Goal: Contribute content: Contribute content

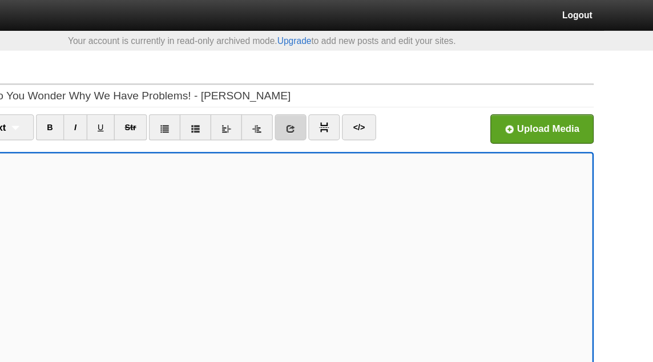
click at [350, 104] on icon at bounding box center [351, 107] width 8 height 8
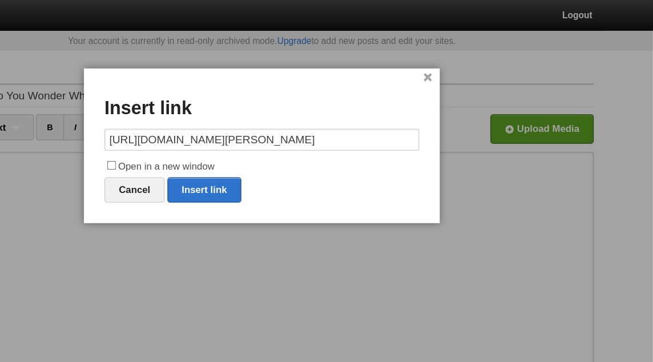
scroll to position [0, 74]
type input "https://sau.posthaven.com/honour-is-in-obedience-to-allah-abu-idrees-muhammad"
click at [280, 138] on label "Open in a new window" at bounding box center [326, 139] width 263 height 14
click at [205, 138] on input "Open in a new window" at bounding box center [201, 137] width 7 height 7
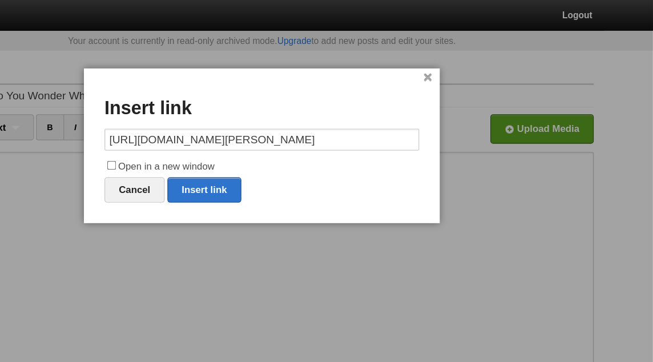
checkbox input "true"
click at [297, 159] on link "Insert link" at bounding box center [279, 158] width 62 height 21
type input "https://"
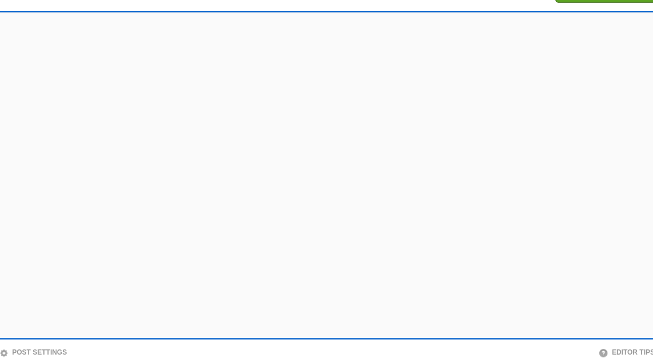
scroll to position [90, 0]
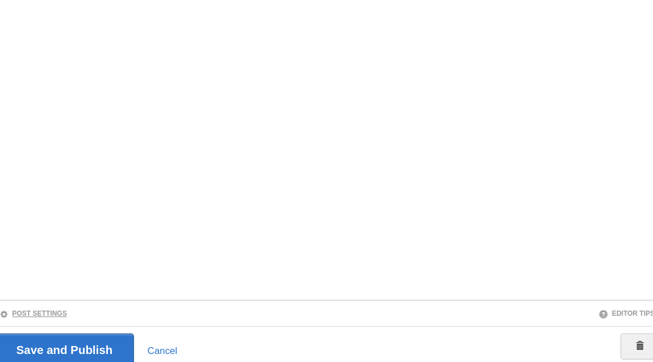
click at [99, 321] on link "Post Settings" at bounding box center [81, 321] width 57 height 6
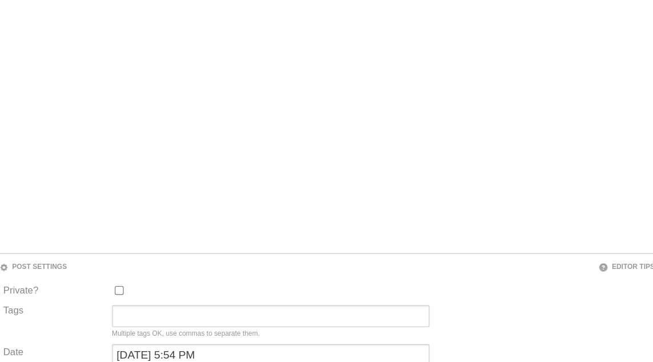
scroll to position [146, 0]
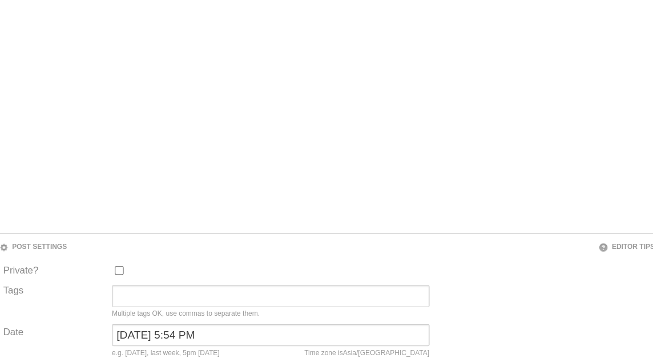
click at [207, 349] on div "August 21, 2022 at 5:54 PM Time zone is Asia/Baghdad e.g. yesterday, last week,…" at bounding box center [280, 347] width 272 height 33
click at [208, 339] on input "August 21, 2022 at 5:54 PM" at bounding box center [279, 340] width 265 height 18
click at [208, 338] on input "August 21, 2022 at 5:54 PM" at bounding box center [279, 340] width 265 height 18
type input "now"
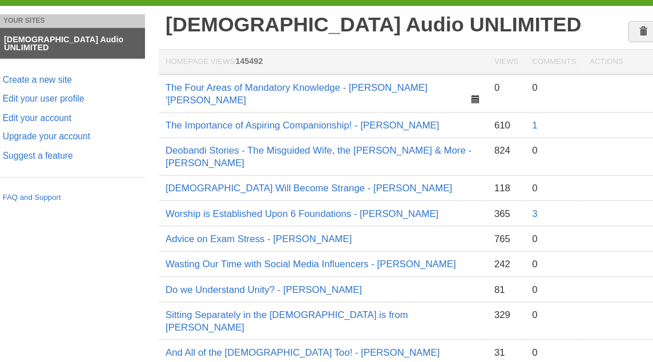
scroll to position [11, 0]
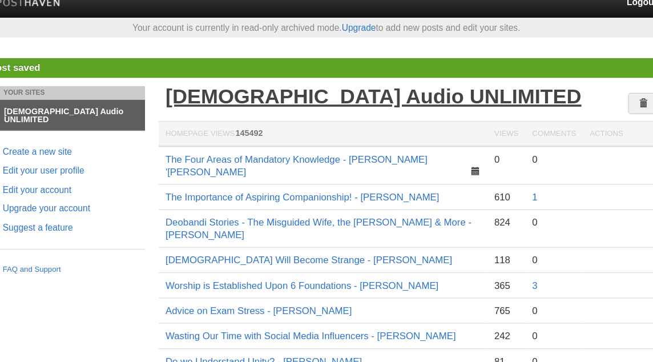
click at [282, 82] on link "[DEMOGRAPHIC_DATA] Audio UNLIMITED" at bounding box center [365, 80] width 347 height 19
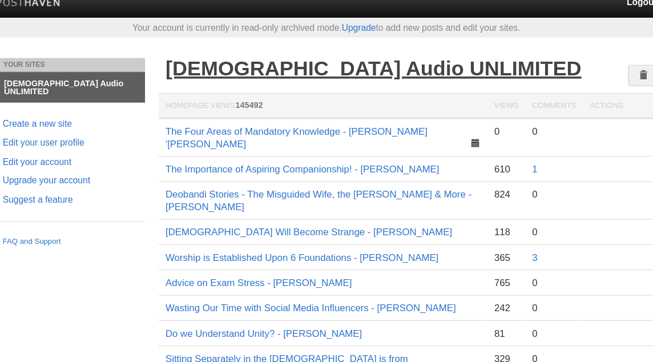
click at [343, 56] on link "[DEMOGRAPHIC_DATA] Audio UNLIMITED" at bounding box center [365, 56] width 347 height 19
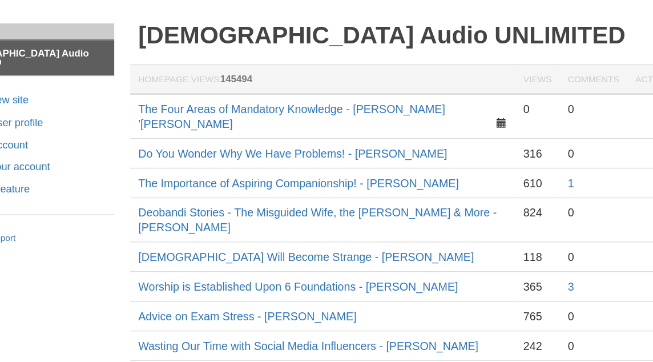
click at [500, 168] on link "1" at bounding box center [500, 172] width 5 height 9
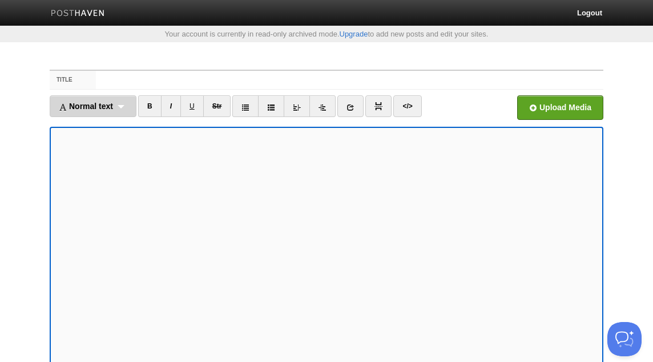
click at [120, 110] on div "Normal text Normal text Heading 1 Heading 2 Heading 3" at bounding box center [93, 106] width 87 height 22
click at [102, 132] on link "Normal text" at bounding box center [93, 131] width 86 height 17
click at [93, 98] on div "Normal text Normal text Heading 1 Heading 2 Heading 3" at bounding box center [88, 106] width 77 height 22
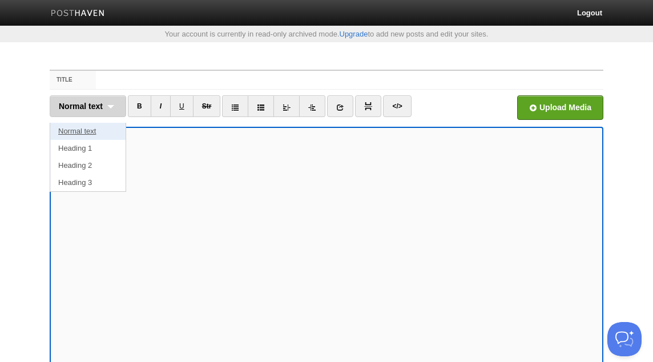
click at [84, 130] on link "Normal text" at bounding box center [87, 131] width 75 height 17
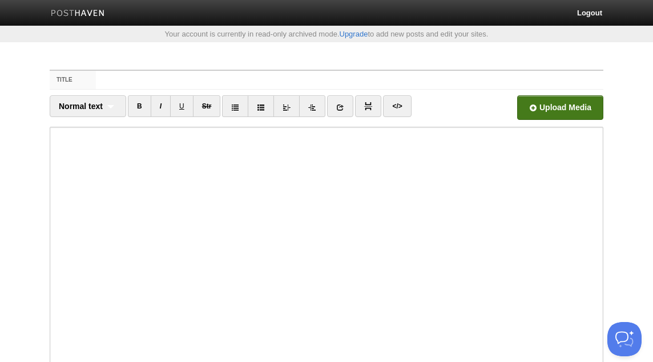
click at [566, 104] on input "file" at bounding box center [216, 111] width 864 height 58
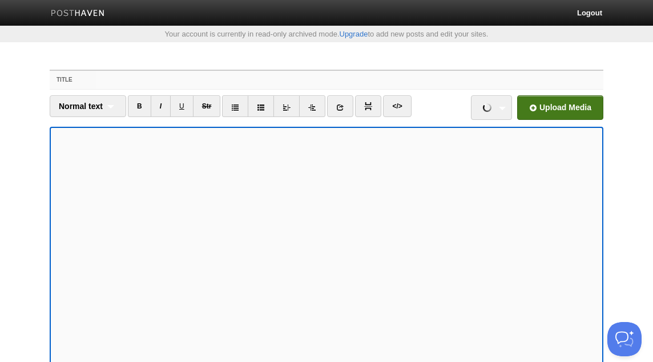
click at [355, 83] on input "Title" at bounding box center [350, 80] width 508 height 18
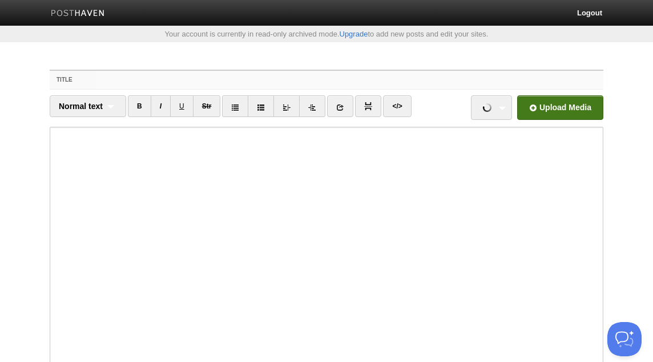
paste input "The Reality of [DEMOGRAPHIC_DATA] - [PERSON_NAME] [PERSON_NAME]"
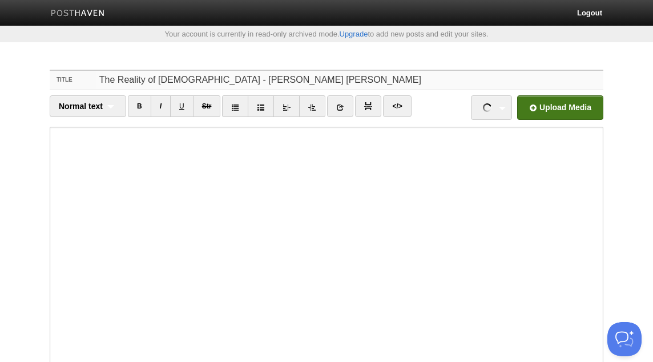
type input "The Reality of [DEMOGRAPHIC_DATA] - [PERSON_NAME] [PERSON_NAME]"
click at [558, 105] on input "file" at bounding box center [216, 111] width 864 height 58
click at [503, 108] on link "The Reality of Sufism - Abu Uwas Abdullah Ali.mp3 49.16 MB Cancel" at bounding box center [491, 107] width 41 height 25
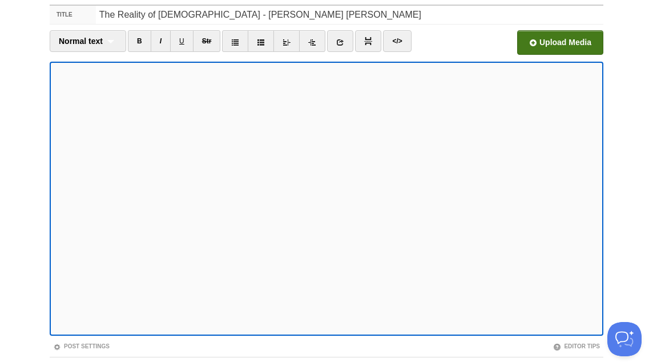
scroll to position [137, 0]
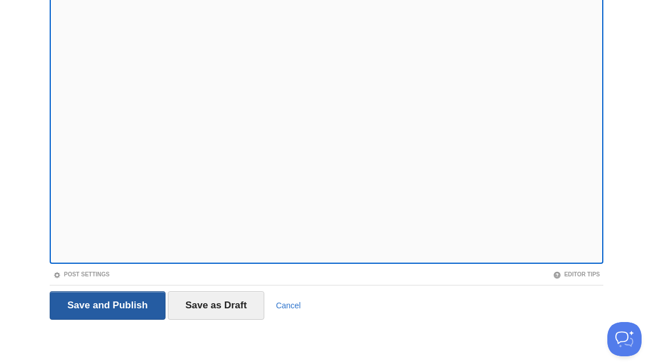
click at [127, 299] on input "Save and Publish" at bounding box center [108, 305] width 116 height 29
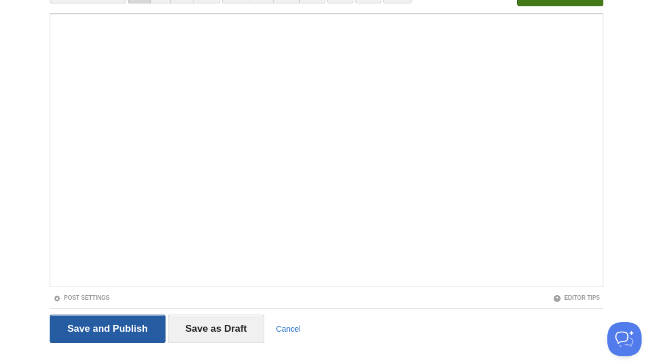
scroll to position [59, 0]
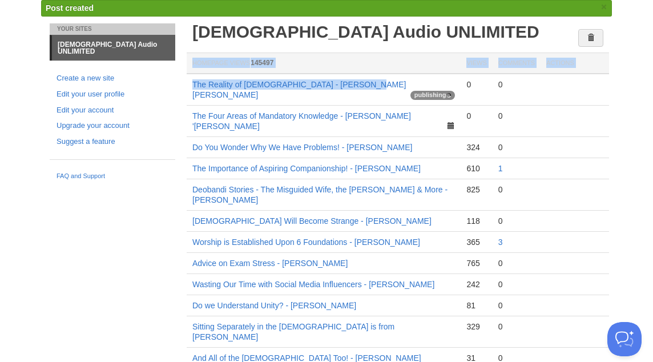
drag, startPoint x: 365, startPoint y: 84, endPoint x: 186, endPoint y: 86, distance: 178.7
click at [186, 86] on div "Salafi Audio UNLIMITED Homepage Views 145497 Views Comments Actions The Reality…" at bounding box center [398, 322] width 428 height 598
click at [373, 88] on td "The Reality of Sufism - Abu Uwas Abdullah Ali publishing" at bounding box center [324, 90] width 274 height 32
drag, startPoint x: 368, startPoint y: 86, endPoint x: 194, endPoint y: 87, distance: 174.2
click at [194, 87] on td "The Reality of Sufism - Abu Uwas Abdullah Ali publishing" at bounding box center [324, 90] width 274 height 32
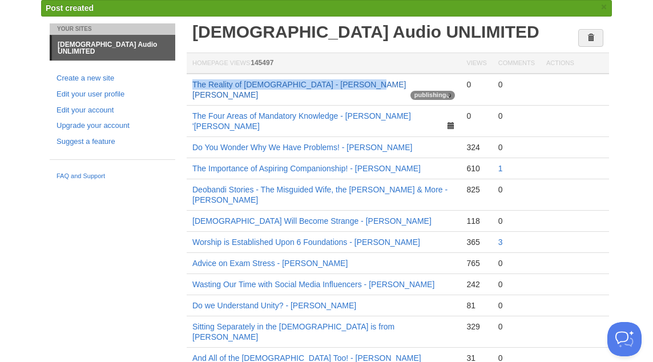
copy link "The Reality of Sufism - Abu Uwas Abdullah Ali"
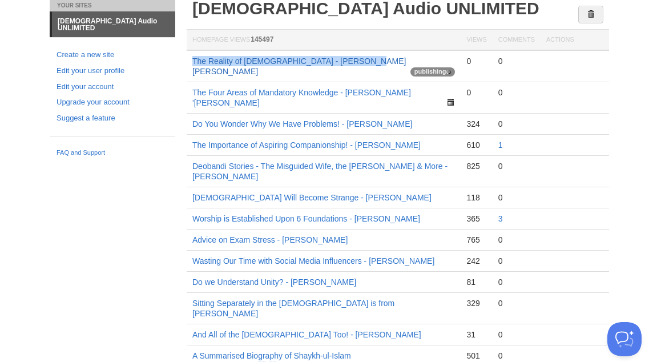
click at [304, 60] on link "The Reality of Sufism - Abu Uwas Abdullah Ali" at bounding box center [299, 66] width 214 height 19
click at [282, 62] on link "The Reality of Sufism - Abu Uwas Abdullah Ali" at bounding box center [299, 66] width 214 height 19
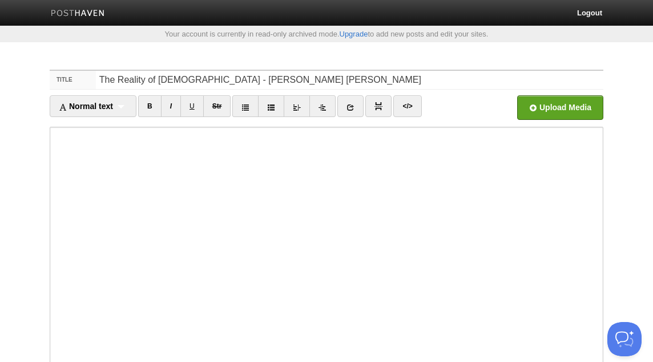
click at [225, 82] on input "The Reality of Sufism - Abu Uwas Abdullah Ali" at bounding box center [350, 80] width 508 height 18
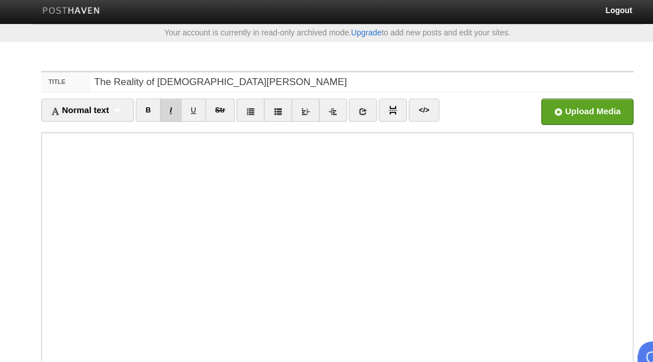
type input "The Reality of Sufism - Abu Uwais Abdullah Ali"
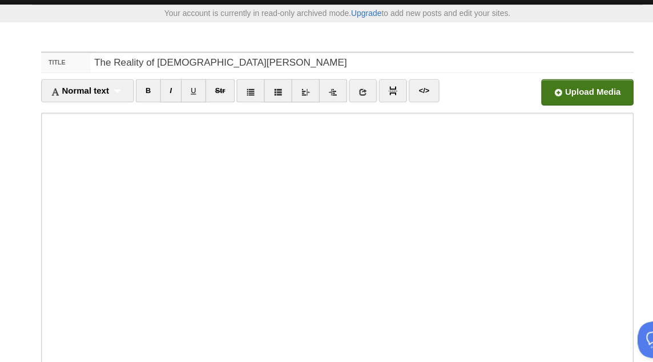
click at [572, 104] on input "file" at bounding box center [216, 111] width 864 height 58
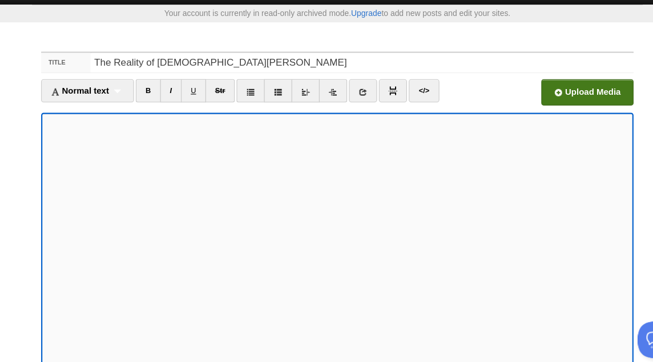
click at [553, 111] on input "file" at bounding box center [216, 111] width 864 height 58
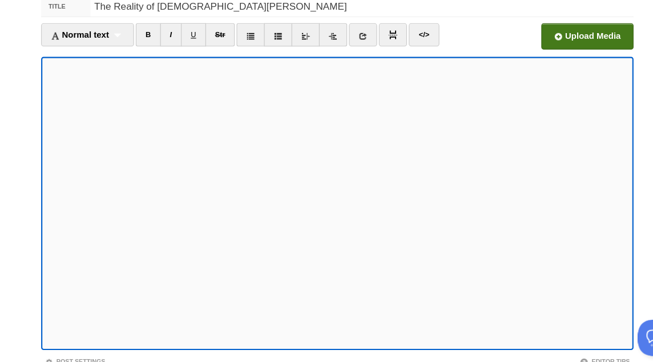
scroll to position [137, 0]
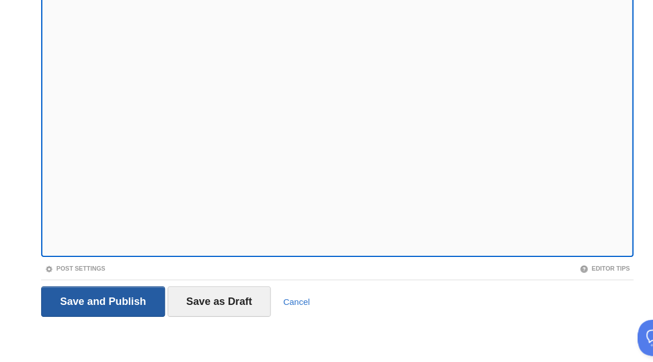
click at [128, 309] on input "Save and Publish" at bounding box center [108, 305] width 116 height 29
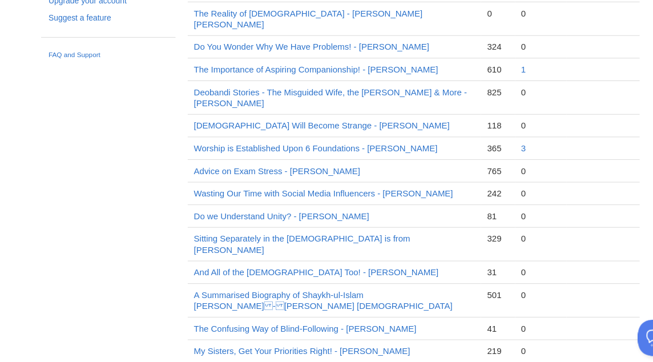
scroll to position [36, 0]
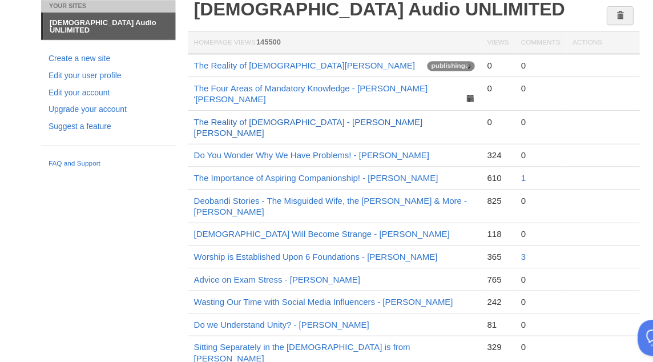
click at [325, 132] on link "The Reality of [DEMOGRAPHIC_DATA] - [PERSON_NAME] [PERSON_NAME]" at bounding box center [299, 141] width 214 height 19
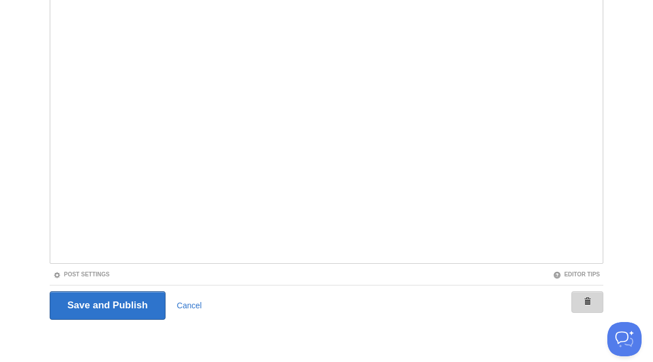
click at [576, 295] on link at bounding box center [588, 302] width 32 height 22
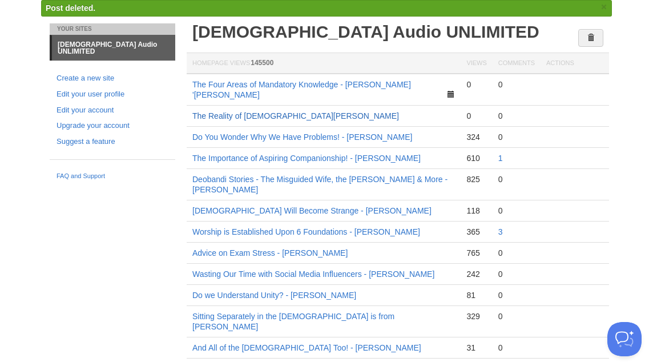
click at [289, 111] on link "The Reality of [DEMOGRAPHIC_DATA][PERSON_NAME]" at bounding box center [295, 115] width 207 height 9
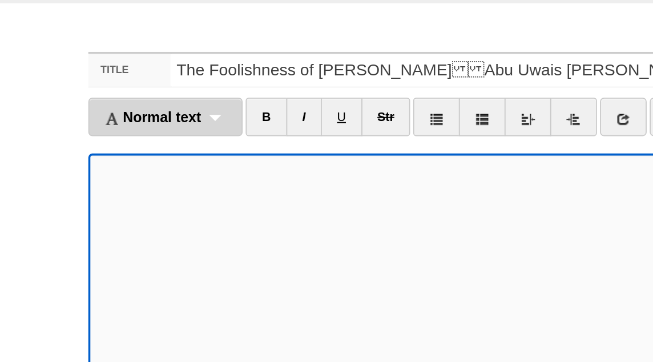
click at [113, 110] on span "Normal text" at bounding box center [86, 106] width 54 height 9
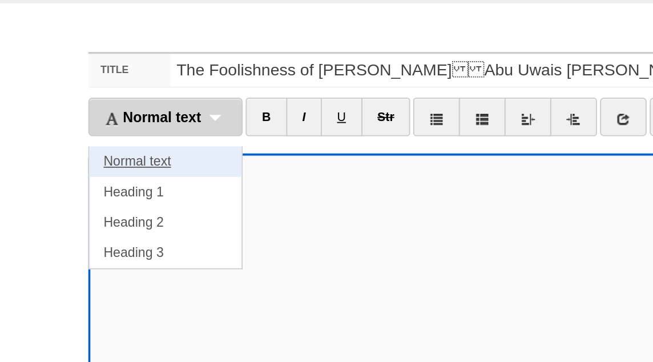
click at [93, 130] on link "Normal text" at bounding box center [93, 131] width 86 height 17
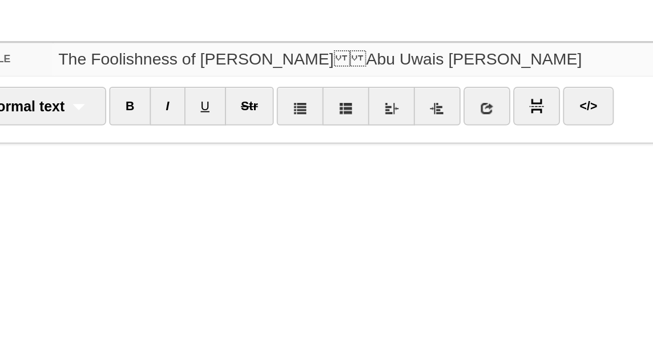
click at [212, 81] on input "The Foolishness of [PERSON_NAME]Abu Uwais [PERSON_NAME]" at bounding box center [350, 80] width 508 height 18
click at [212, 81] on input "The Foolishness of Ibn Arabi - Abu Uwais Abdullah Ali" at bounding box center [350, 80] width 508 height 18
click at [175, 78] on input "The Foolishness of Ibn Arabi - Abu Uwais Abdullah Ali" at bounding box center [350, 80] width 508 height 18
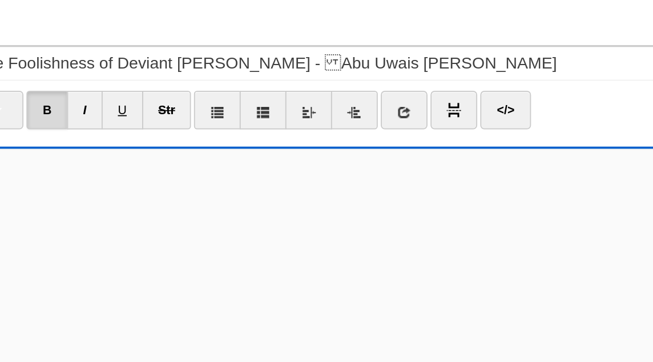
click at [266, 55] on body "Logout Your account is currently in read-only archived mode. Upgrade to add new…" at bounding box center [326, 270] width 653 height 540
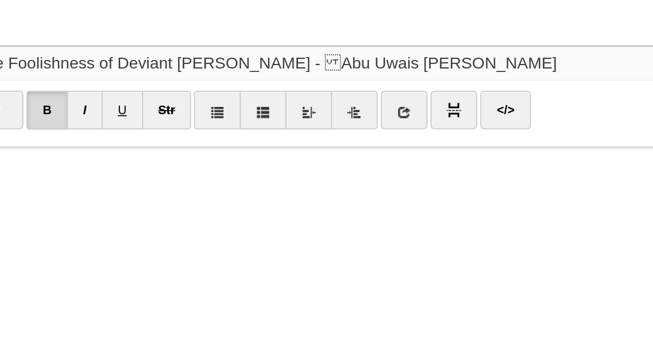
click at [255, 79] on input "The Foolishness of Deviant Ibn Arabi - Abu Uwais Abdullah Ali" at bounding box center [350, 80] width 508 height 18
drag, startPoint x: 204, startPoint y: 80, endPoint x: 174, endPoint y: 82, distance: 30.3
click at [174, 82] on input "The Foolishness of Deviant Ibn Arabi - Abu Uwais Abdullah Ali" at bounding box center [350, 80] width 508 height 18
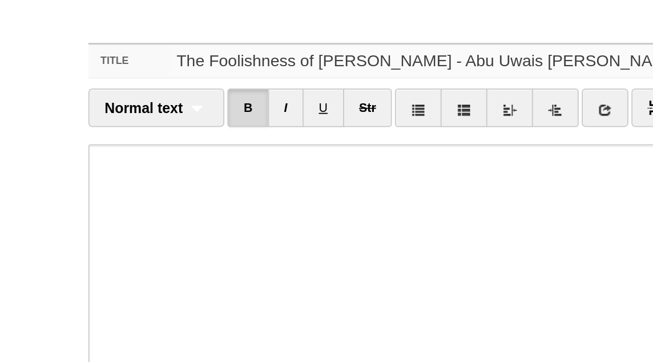
type input "The Foolishness of [PERSON_NAME] - Abu Uwais [PERSON_NAME]"
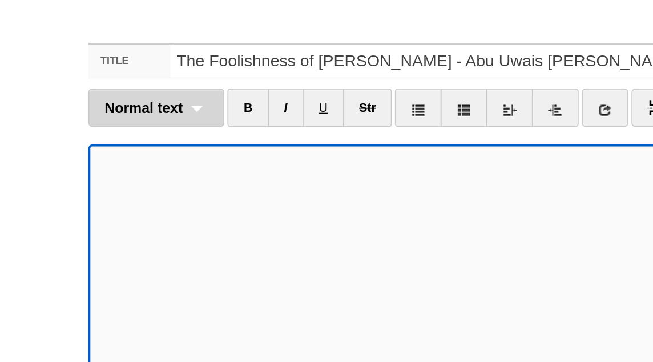
click at [106, 114] on div "Normal text Normal text Heading 1 Heading 2 Heading 3" at bounding box center [88, 106] width 77 height 22
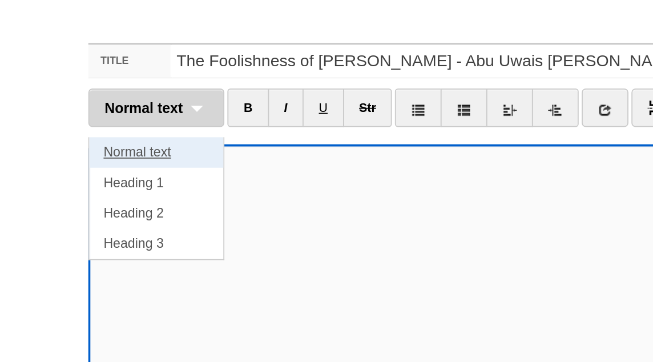
click at [93, 130] on link "Normal text" at bounding box center [87, 131] width 75 height 17
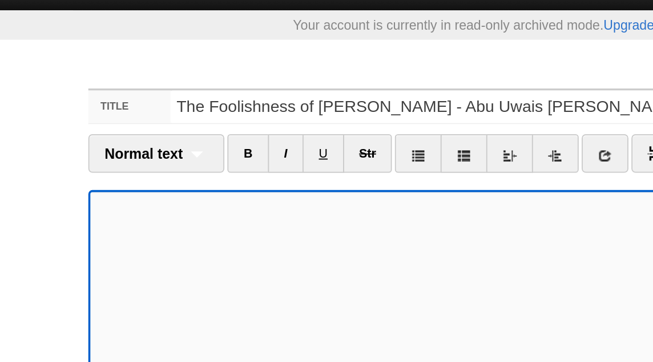
scroll to position [3, 0]
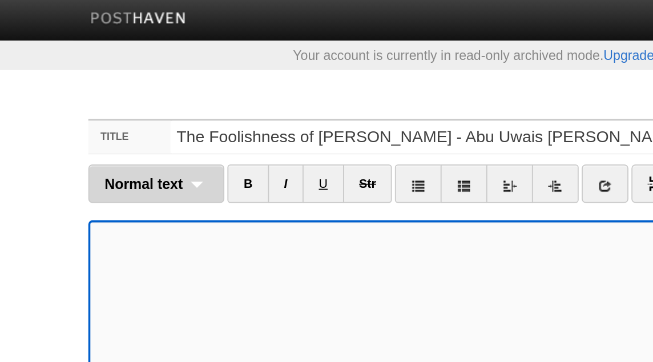
click at [117, 103] on div "Normal text Normal text Heading 1 Heading 2 Heading 3" at bounding box center [88, 104] width 77 height 22
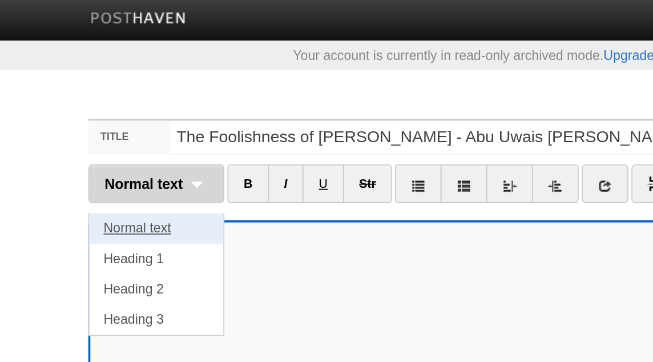
click at [99, 126] on link "Normal text" at bounding box center [87, 128] width 75 height 17
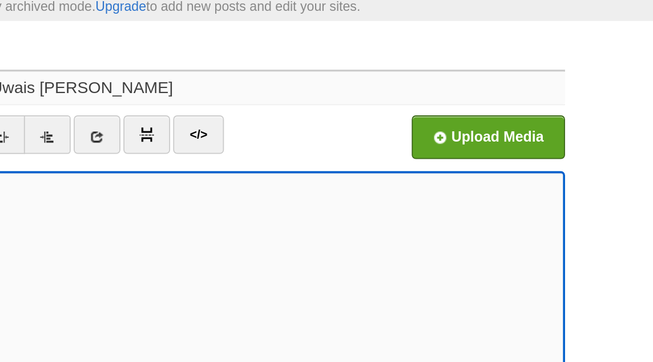
click at [351, 82] on input "The Foolishness of [PERSON_NAME] - Abu Uwais [PERSON_NAME]" at bounding box center [350, 77] width 508 height 18
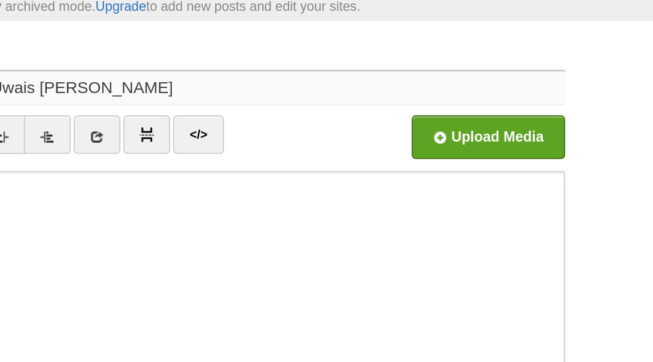
click at [351, 82] on input "The Foolishness of [PERSON_NAME] - Abu Uwais [PERSON_NAME]" at bounding box center [350, 77] width 508 height 18
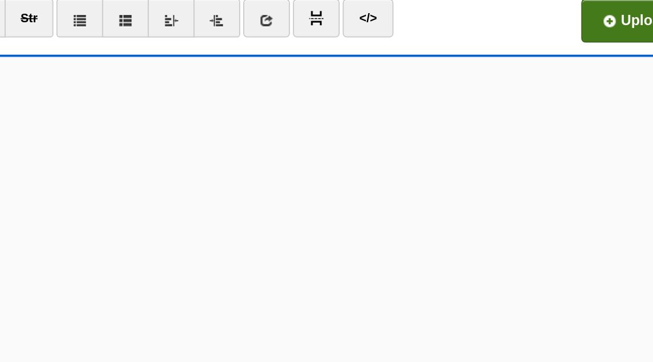
click at [536, 102] on input "file" at bounding box center [216, 108] width 864 height 58
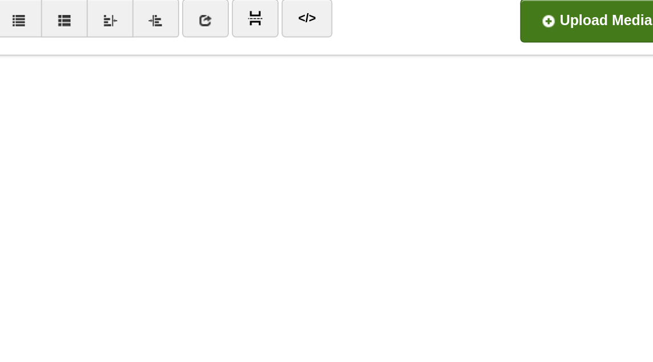
click at [537, 105] on input "file" at bounding box center [216, 108] width 864 height 58
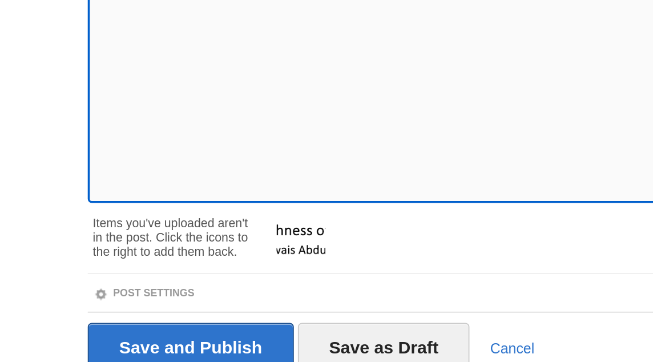
scroll to position [177, 0]
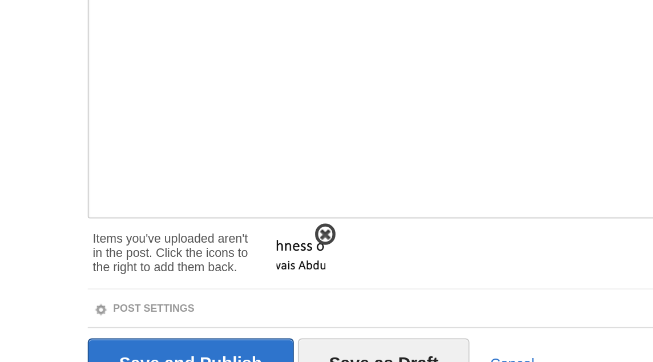
click at [183, 233] on span at bounding box center [183, 233] width 8 height 8
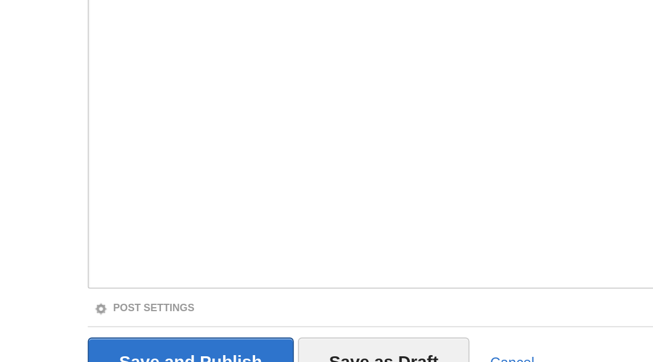
scroll to position [137, 0]
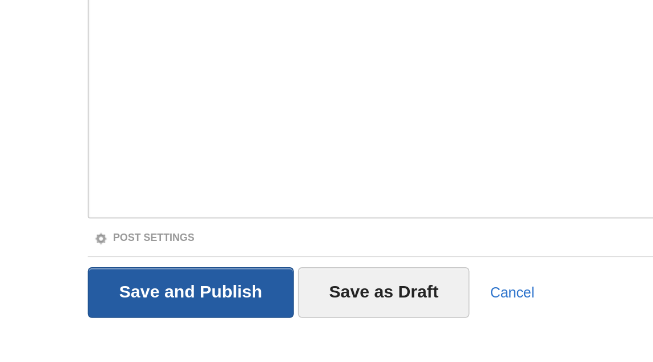
click at [151, 299] on input "Save and Publish" at bounding box center [108, 305] width 116 height 29
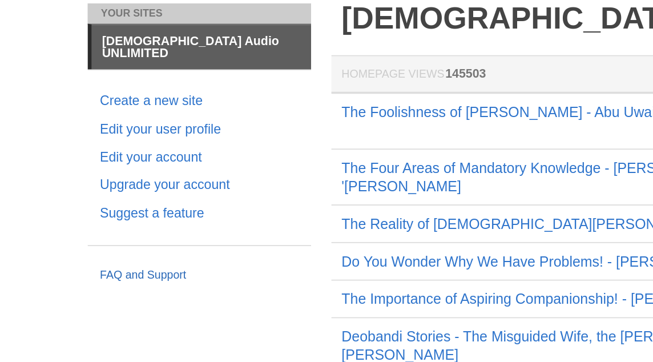
scroll to position [36, 0]
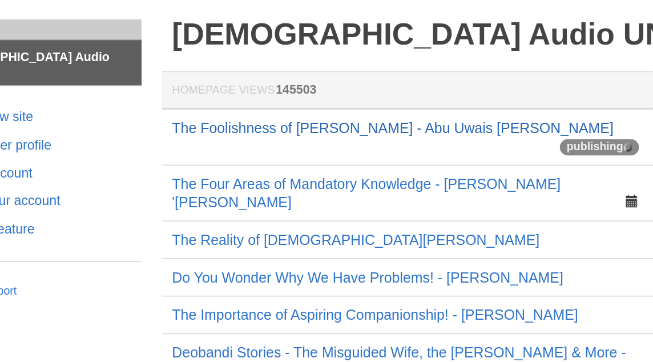
click at [274, 85] on link "The Foolishness of [PERSON_NAME] - Abu Uwais [PERSON_NAME]" at bounding box center [316, 84] width 248 height 9
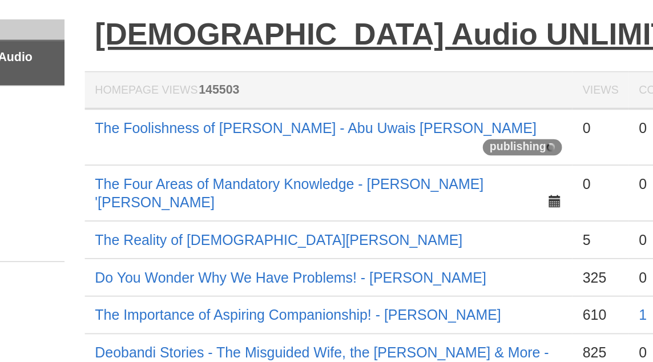
click at [282, 35] on link "[DEMOGRAPHIC_DATA] Audio UNLIMITED" at bounding box center [365, 31] width 347 height 19
